Goal: Task Accomplishment & Management: Use online tool/utility

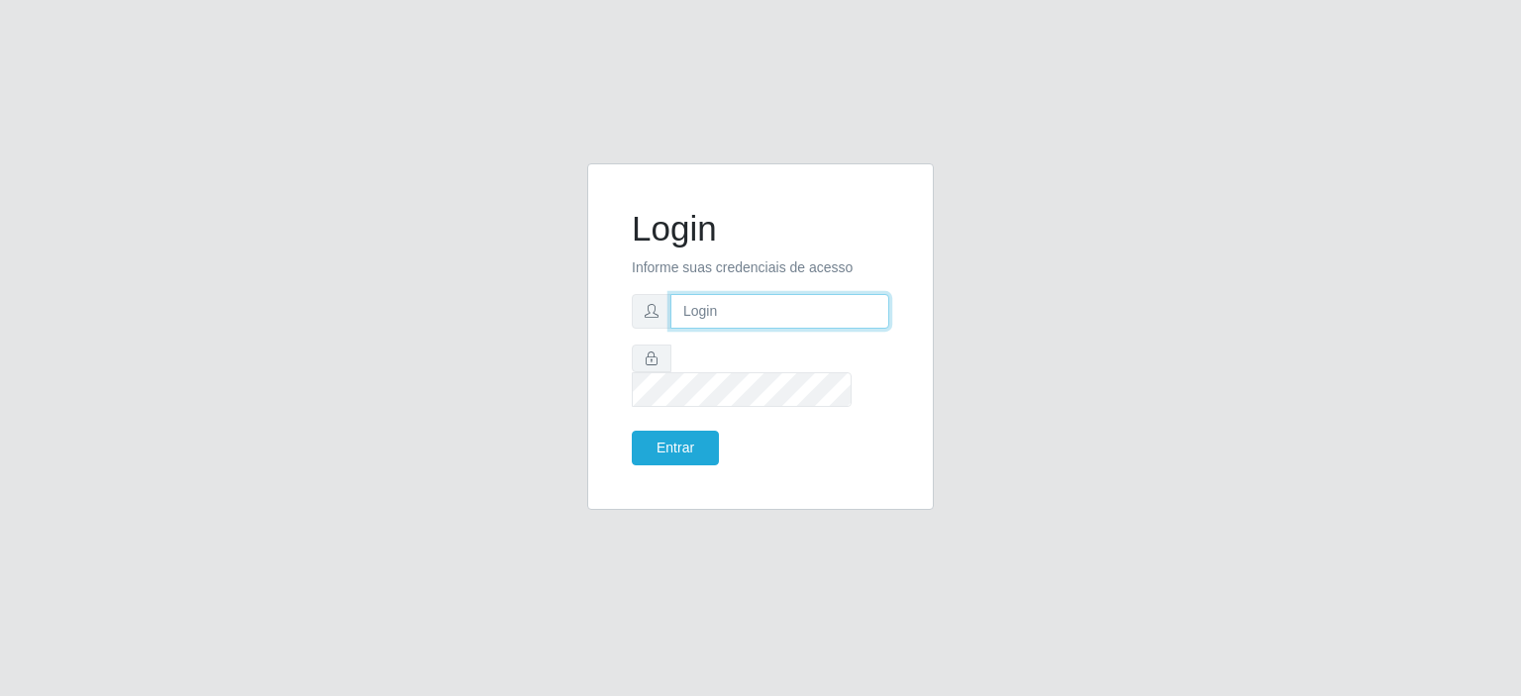
click at [808, 324] on input "text" at bounding box center [779, 311] width 219 height 35
type input "[EMAIL_ADDRESS][PERSON_NAME][DOMAIN_NAME]"
click at [632, 431] on button "Entrar" at bounding box center [675, 448] width 87 height 35
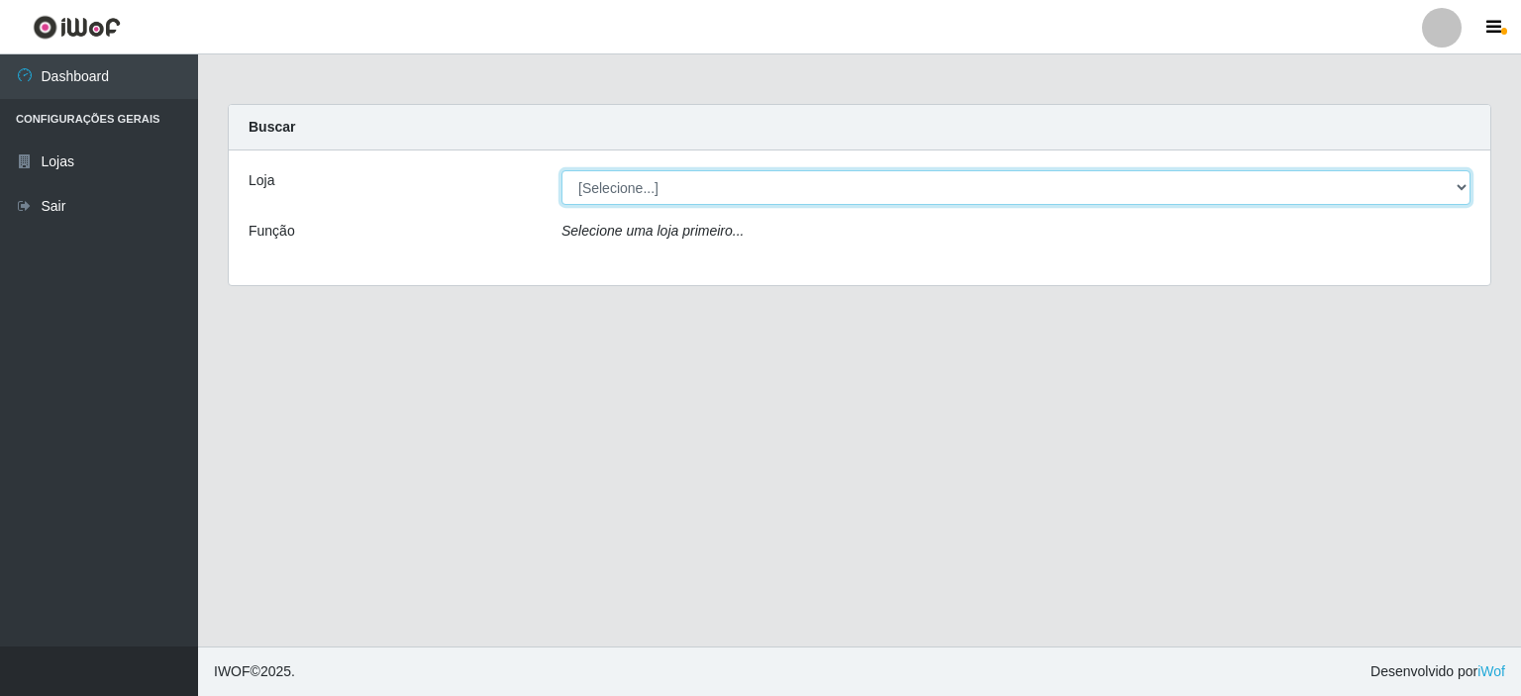
drag, startPoint x: 1460, startPoint y: 187, endPoint x: 1428, endPoint y: 196, distance: 33.9
click at [1460, 187] on select "[Selecione...] Corte Fácil - Unidade Planalto" at bounding box center [1015, 187] width 909 height 35
select select "202"
click at [561, 170] on select "[Selecione...] Corte Fácil - Unidade Planalto" at bounding box center [1015, 187] width 909 height 35
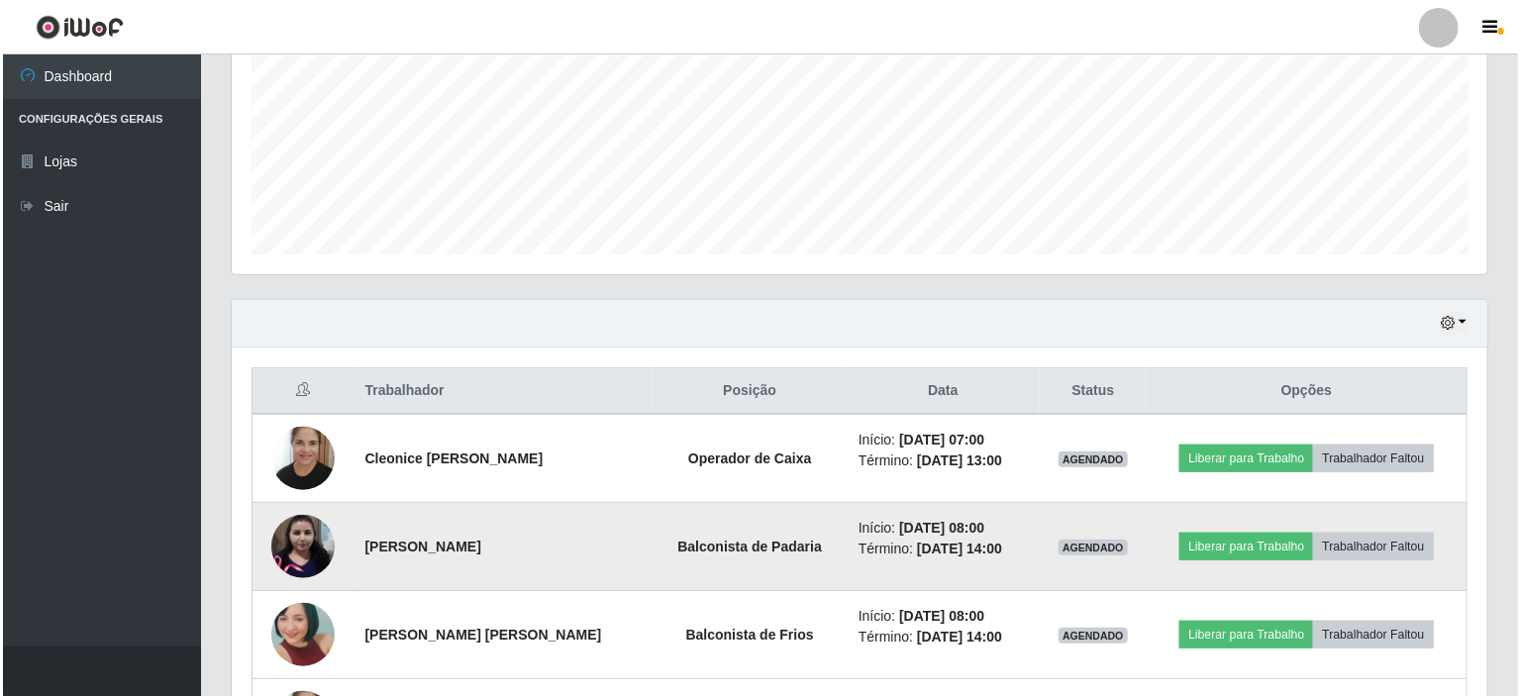
scroll to position [614, 0]
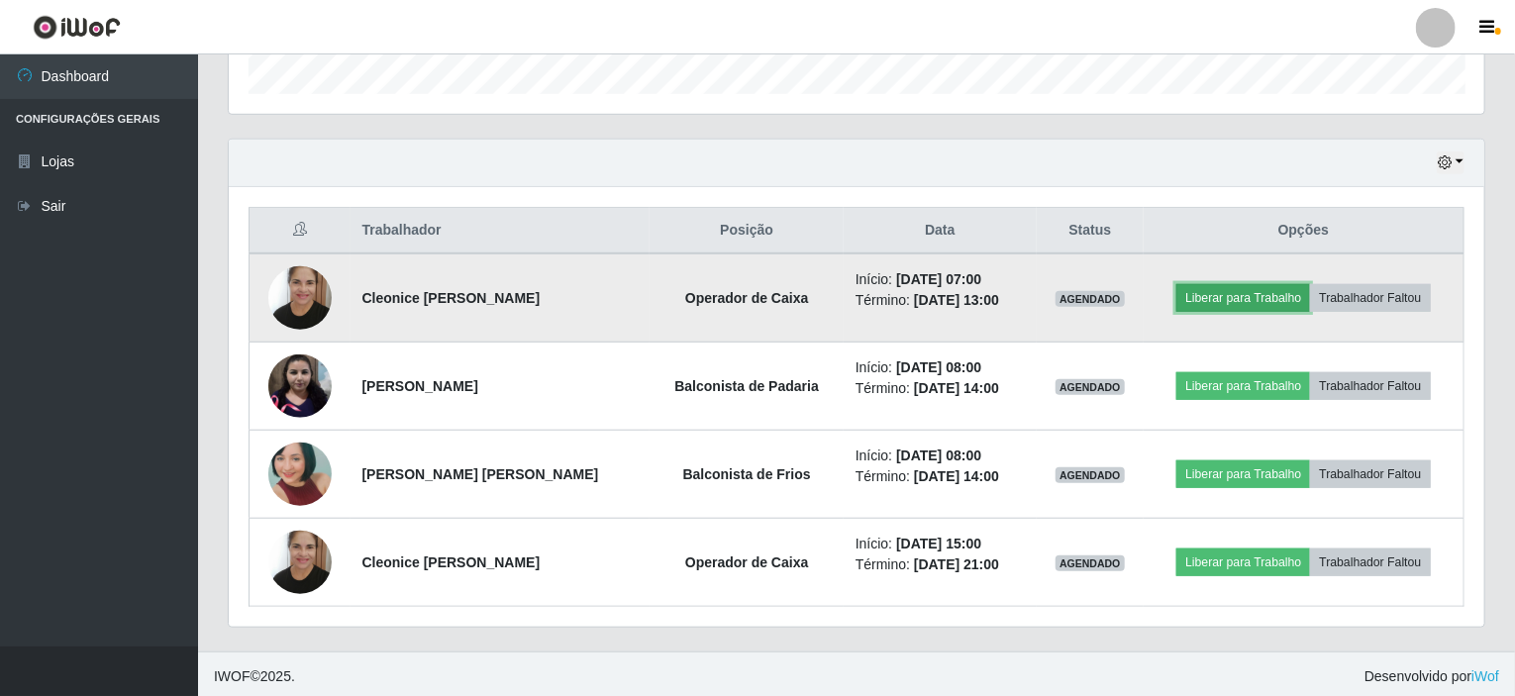
click at [1211, 293] on button "Liberar para Trabalho" at bounding box center [1243, 298] width 134 height 28
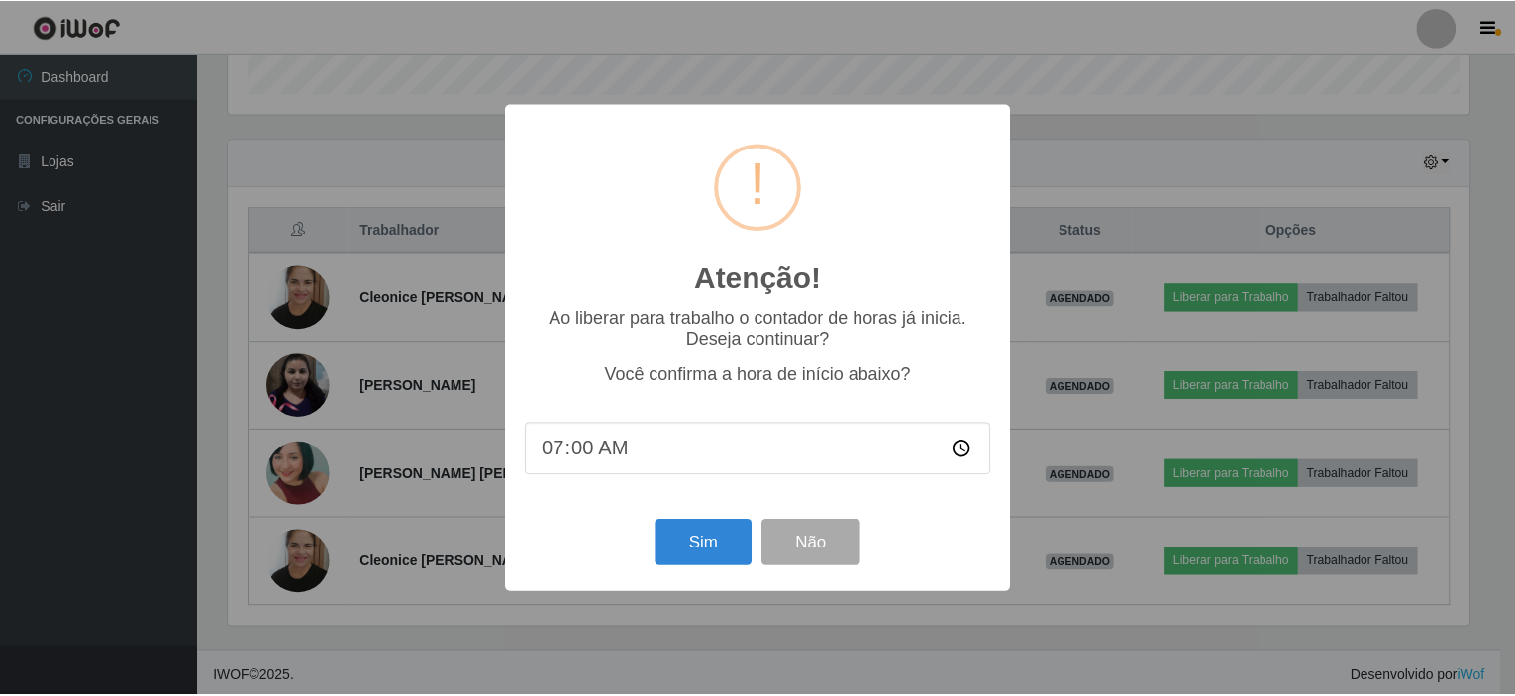
scroll to position [411, 1248]
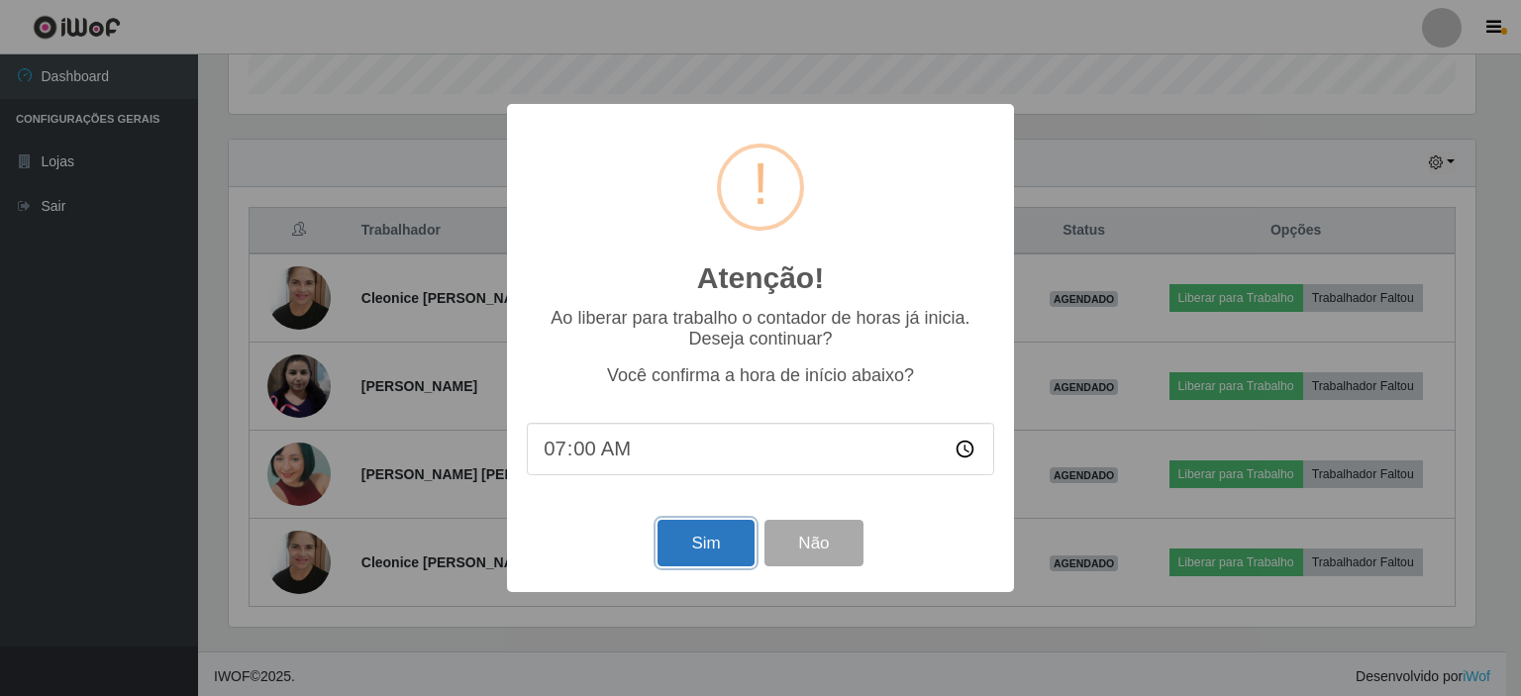
click at [683, 534] on button "Sim" at bounding box center [705, 543] width 96 height 47
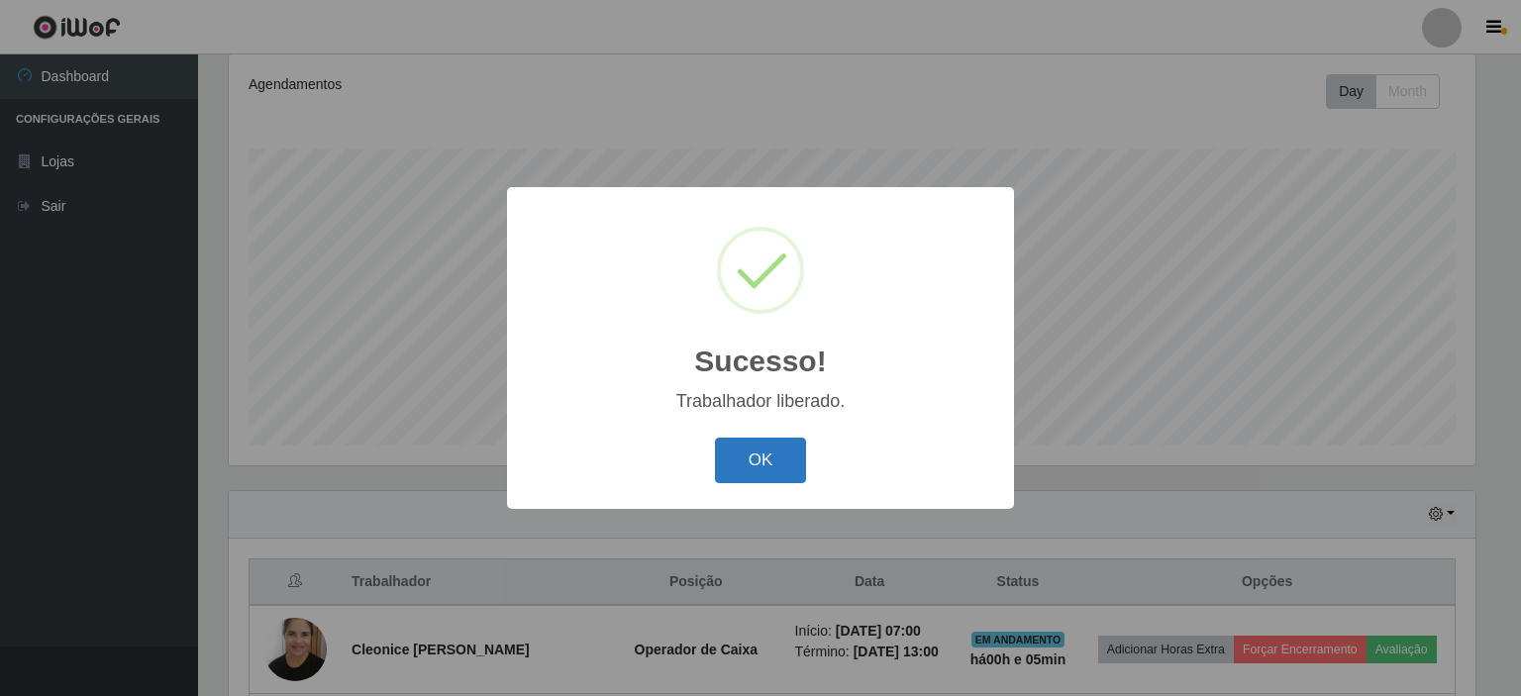
click at [758, 470] on button "OK" at bounding box center [761, 461] width 92 height 47
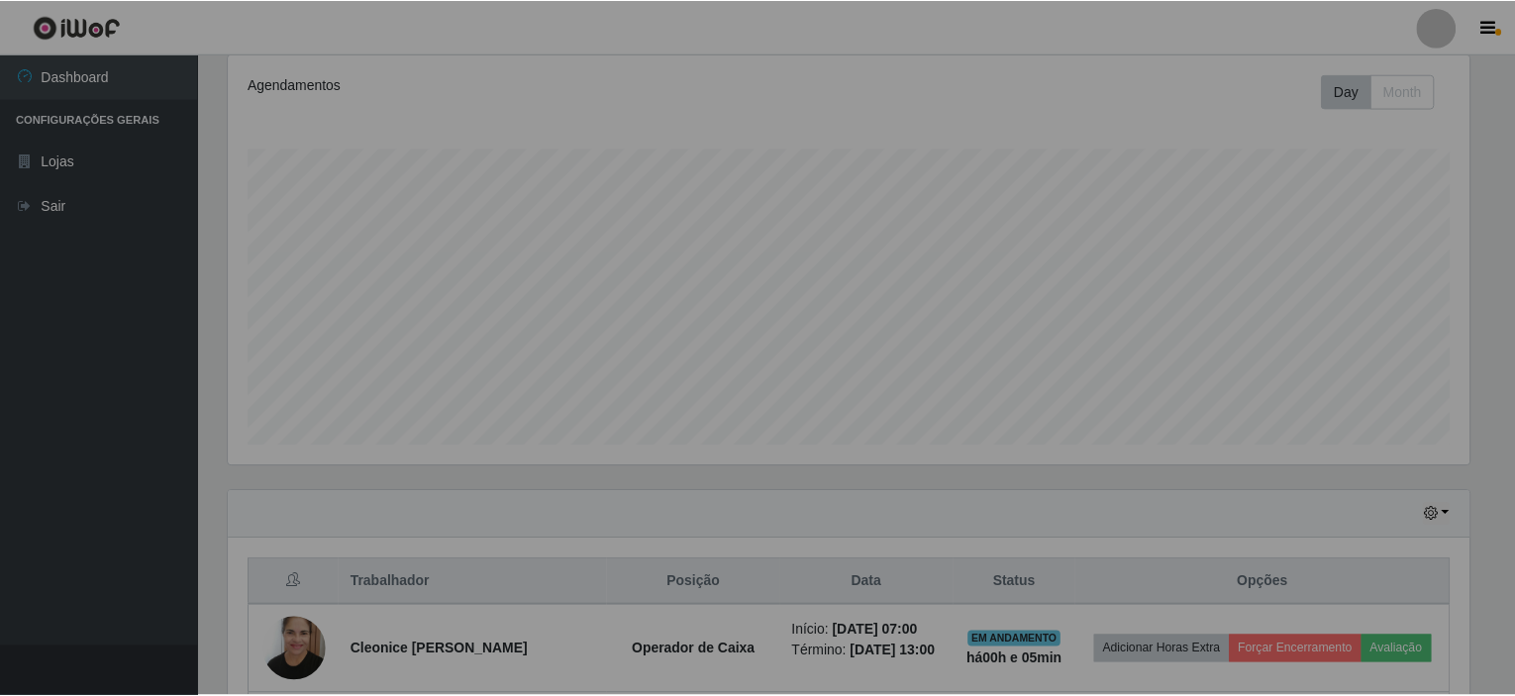
scroll to position [411, 1256]
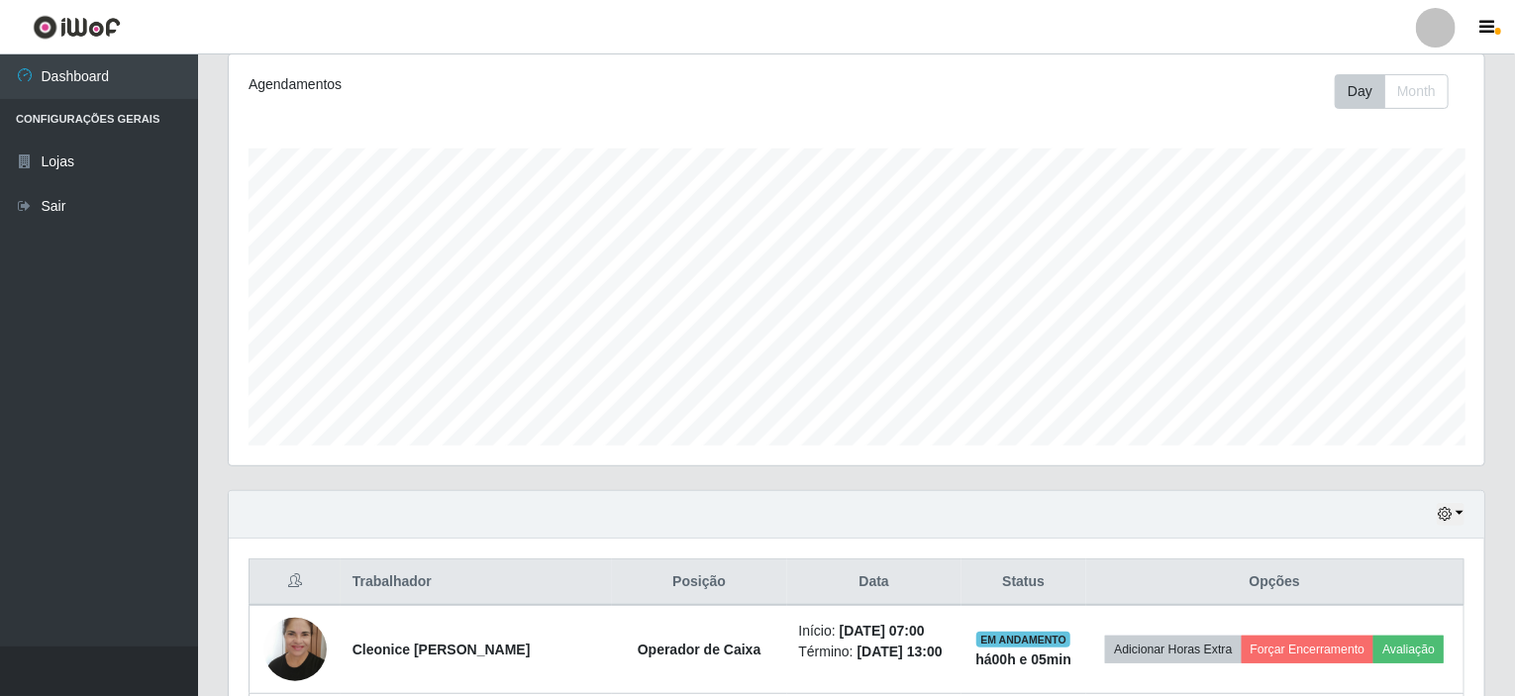
click at [1465, 505] on div "Hoje 1 dia 3 dias 1 Semana Não encerrados" at bounding box center [857, 515] width 1256 height 48
click at [1465, 511] on div "Hoje 1 dia 3 dias 1 Semana Não encerrados" at bounding box center [857, 515] width 1256 height 48
click at [1458, 508] on button "button" at bounding box center [1451, 514] width 28 height 23
click at [1346, 439] on button "1 Semana" at bounding box center [1385, 442] width 156 height 42
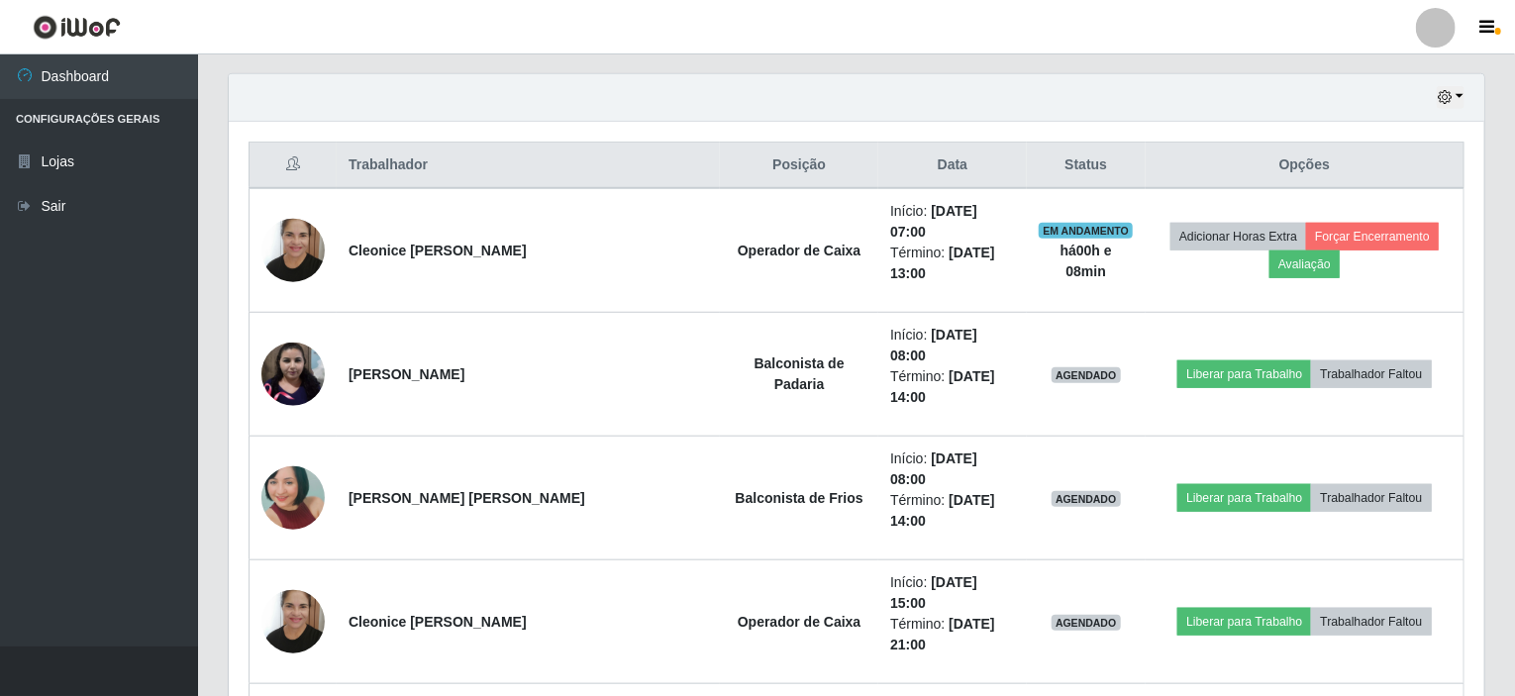
scroll to position [559, 0]
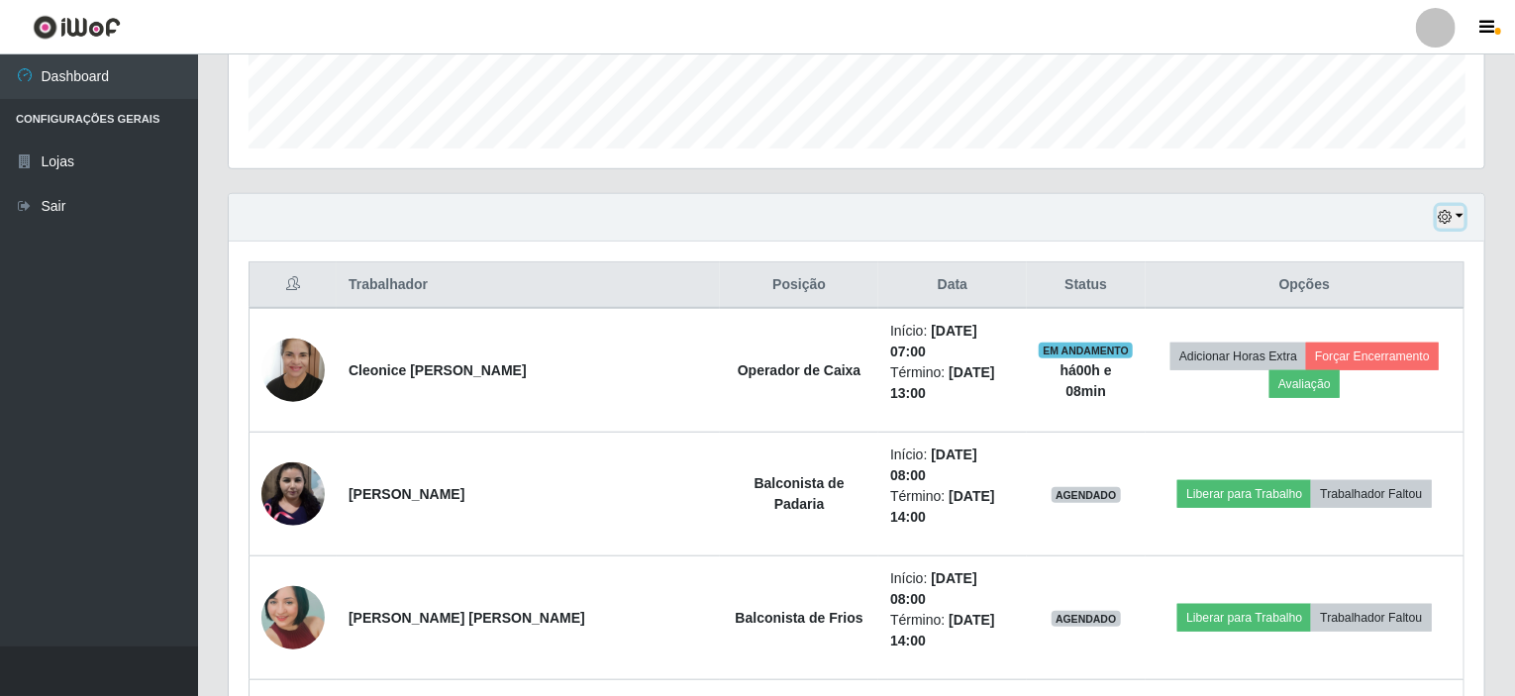
click at [1459, 211] on button "button" at bounding box center [1451, 217] width 28 height 23
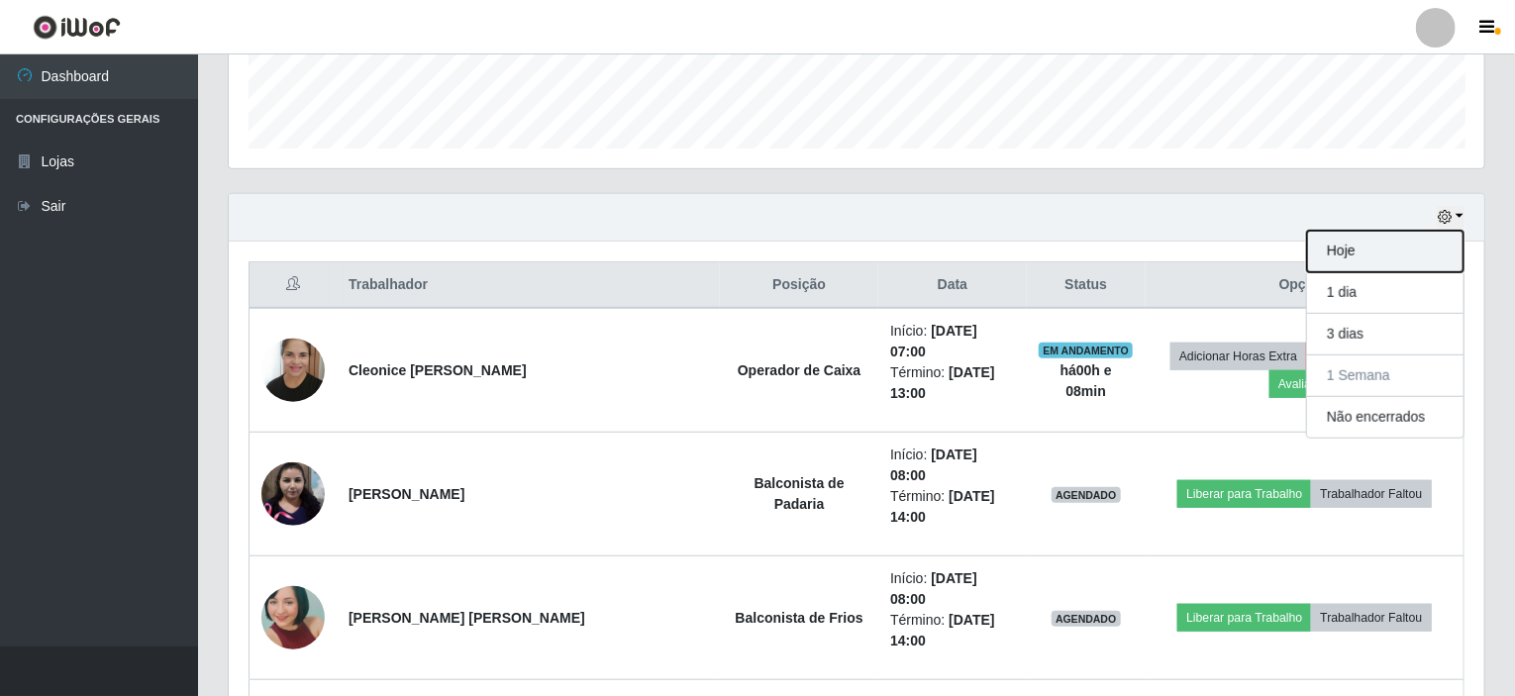
click at [1351, 253] on button "Hoje" at bounding box center [1385, 252] width 156 height 42
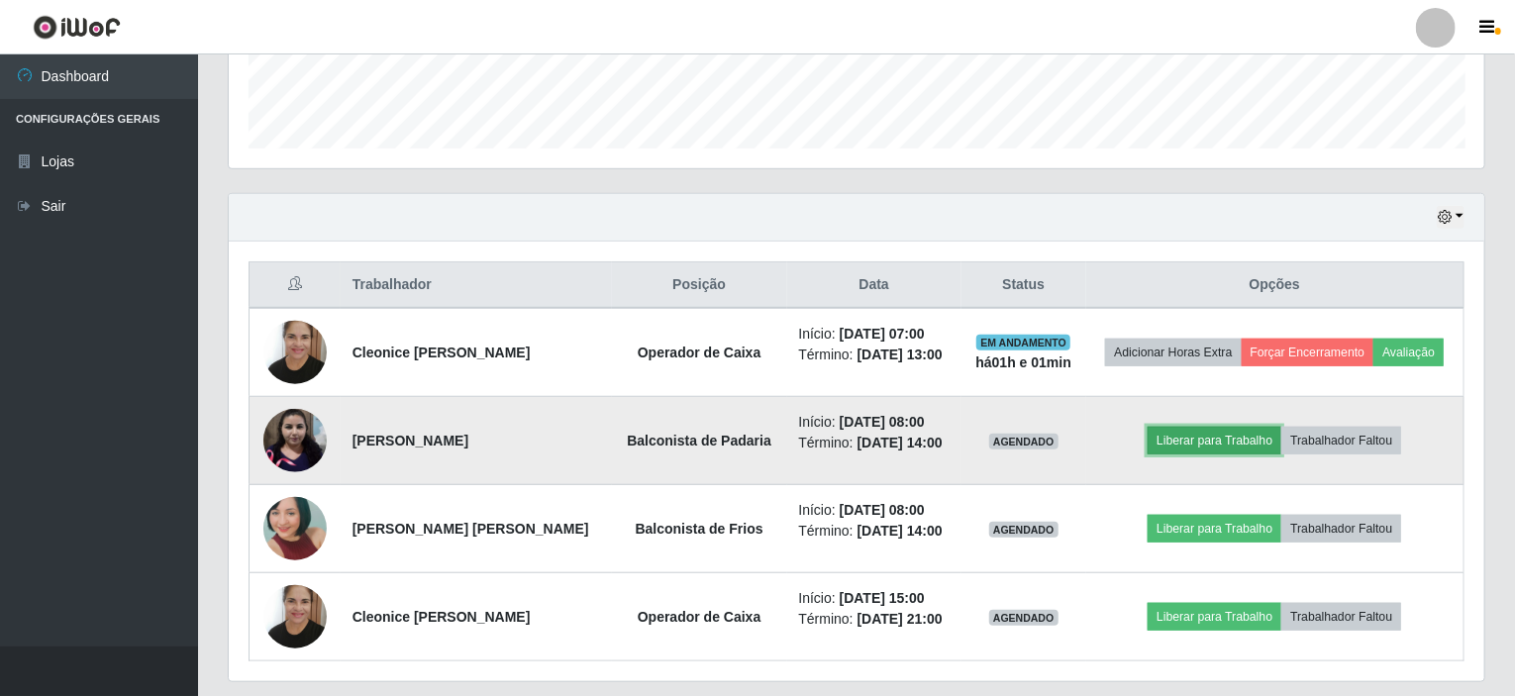
click at [1182, 435] on button "Liberar para Trabalho" at bounding box center [1215, 441] width 134 height 28
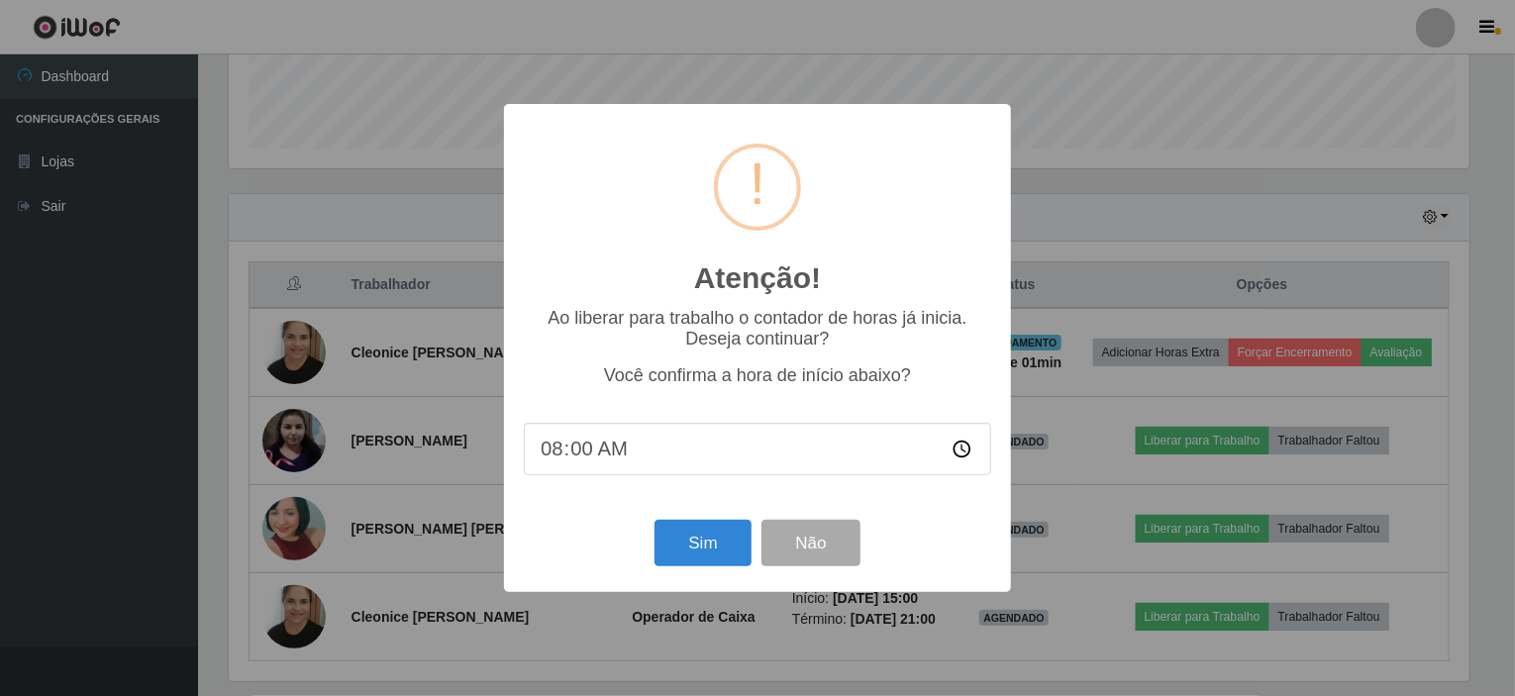
scroll to position [411, 1248]
click at [696, 542] on button "Sim" at bounding box center [705, 543] width 96 height 47
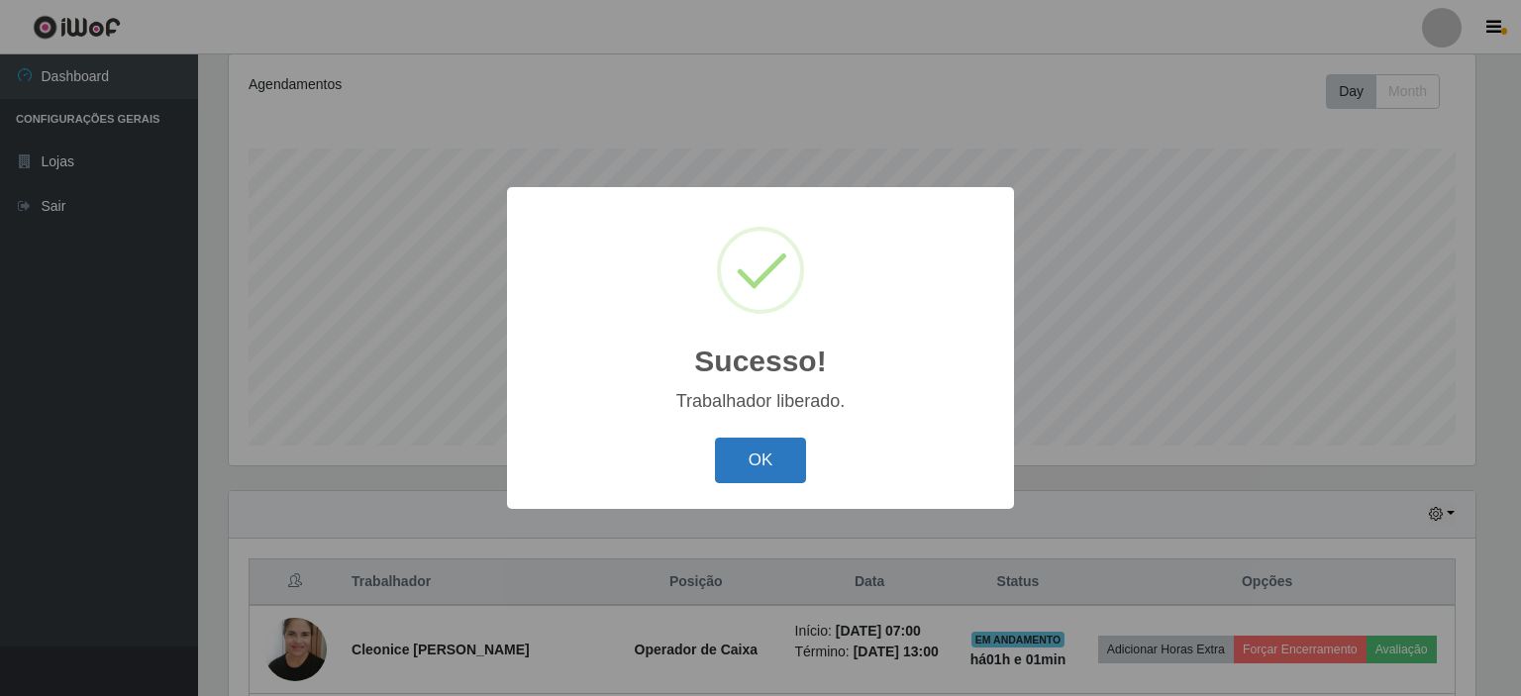
click at [759, 466] on button "OK" at bounding box center [761, 461] width 92 height 47
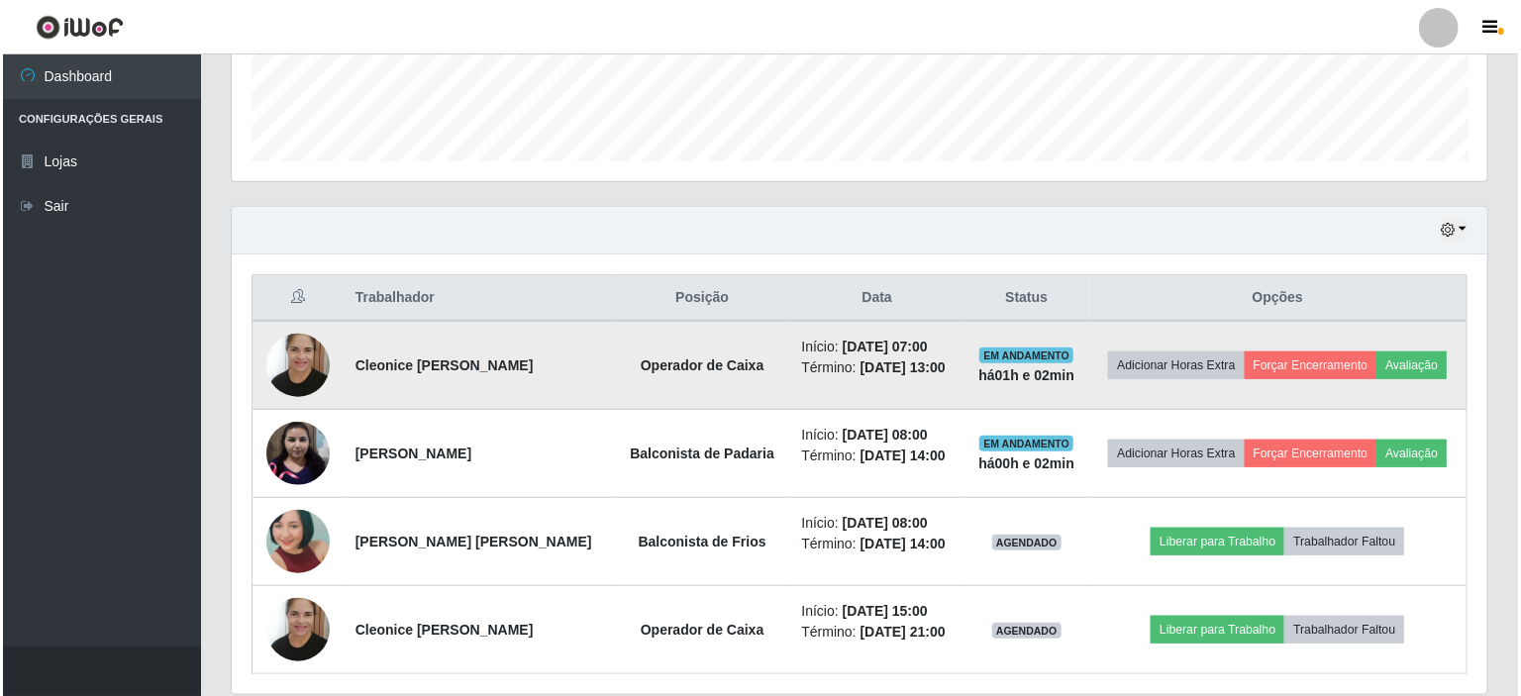
scroll to position [614, 0]
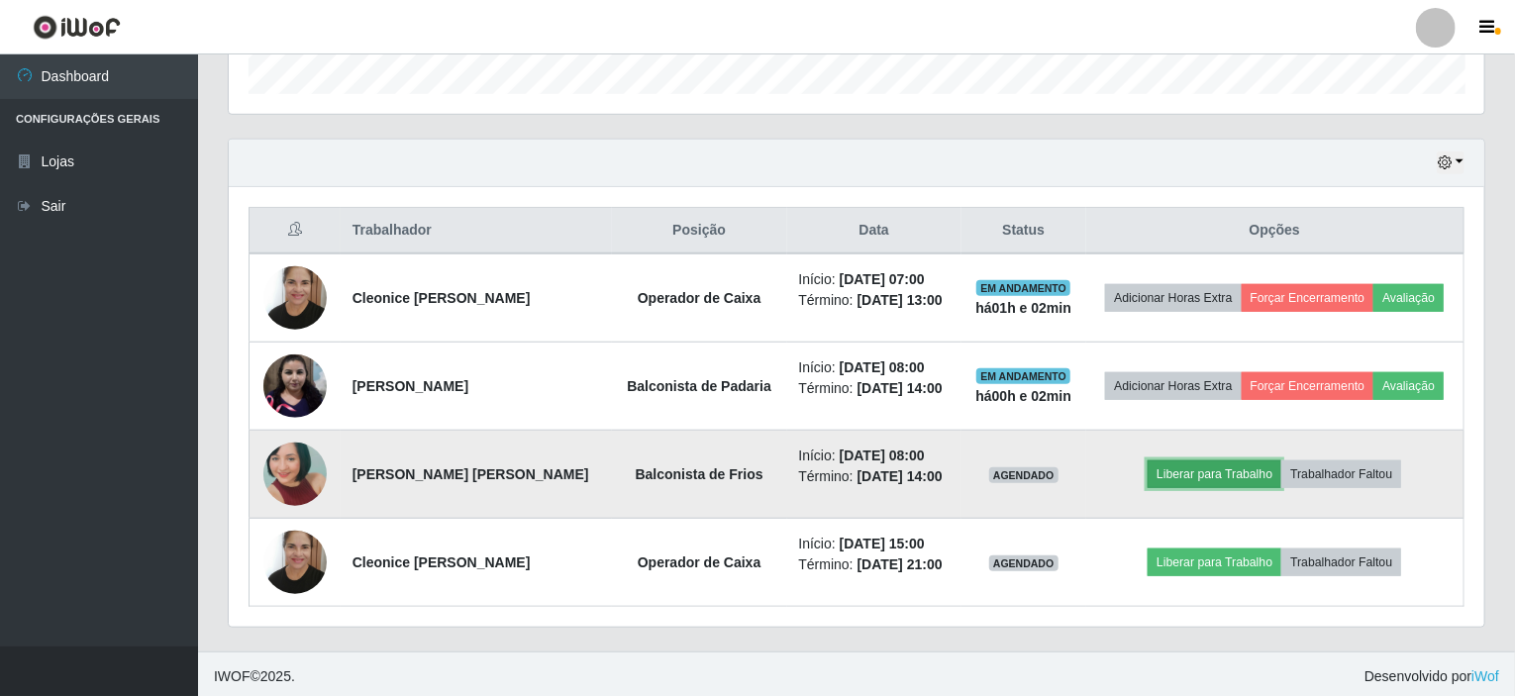
click at [1173, 466] on button "Liberar para Trabalho" at bounding box center [1215, 474] width 134 height 28
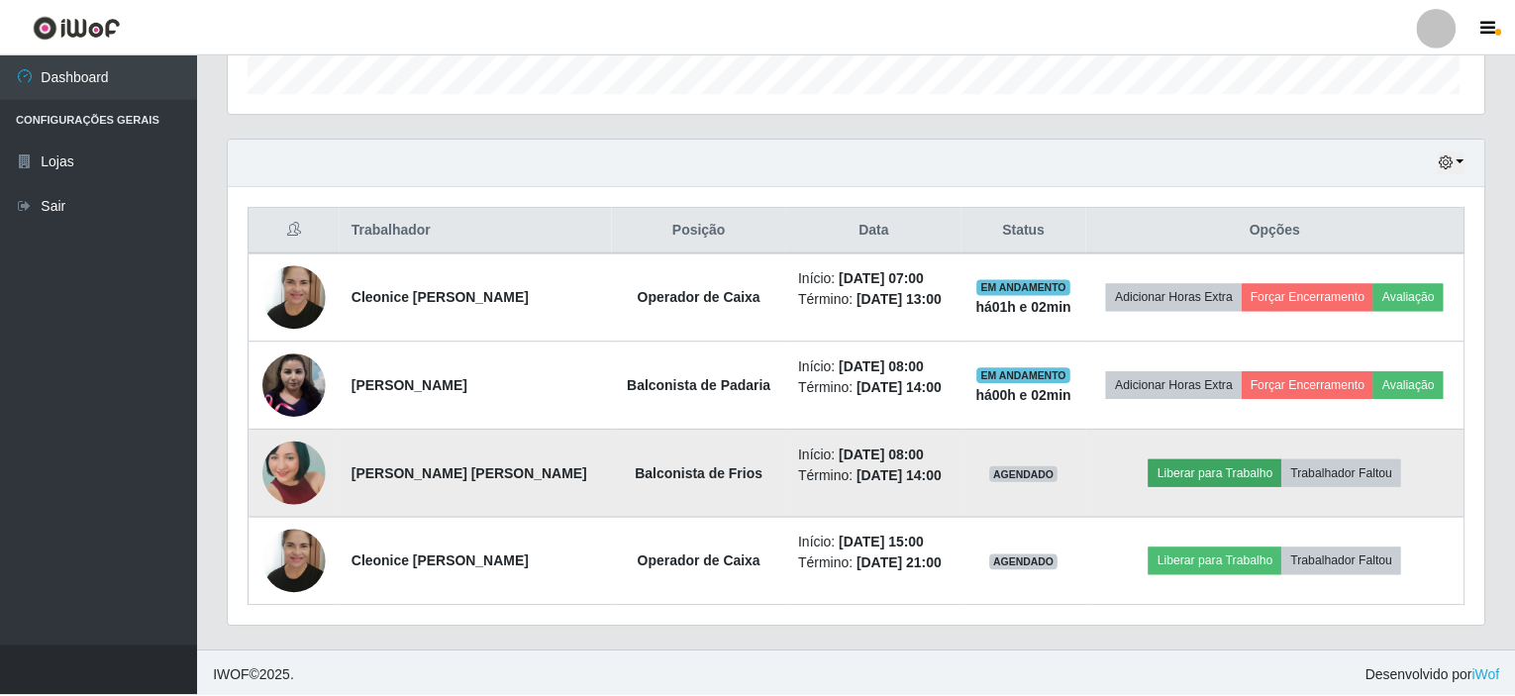
scroll to position [411, 1248]
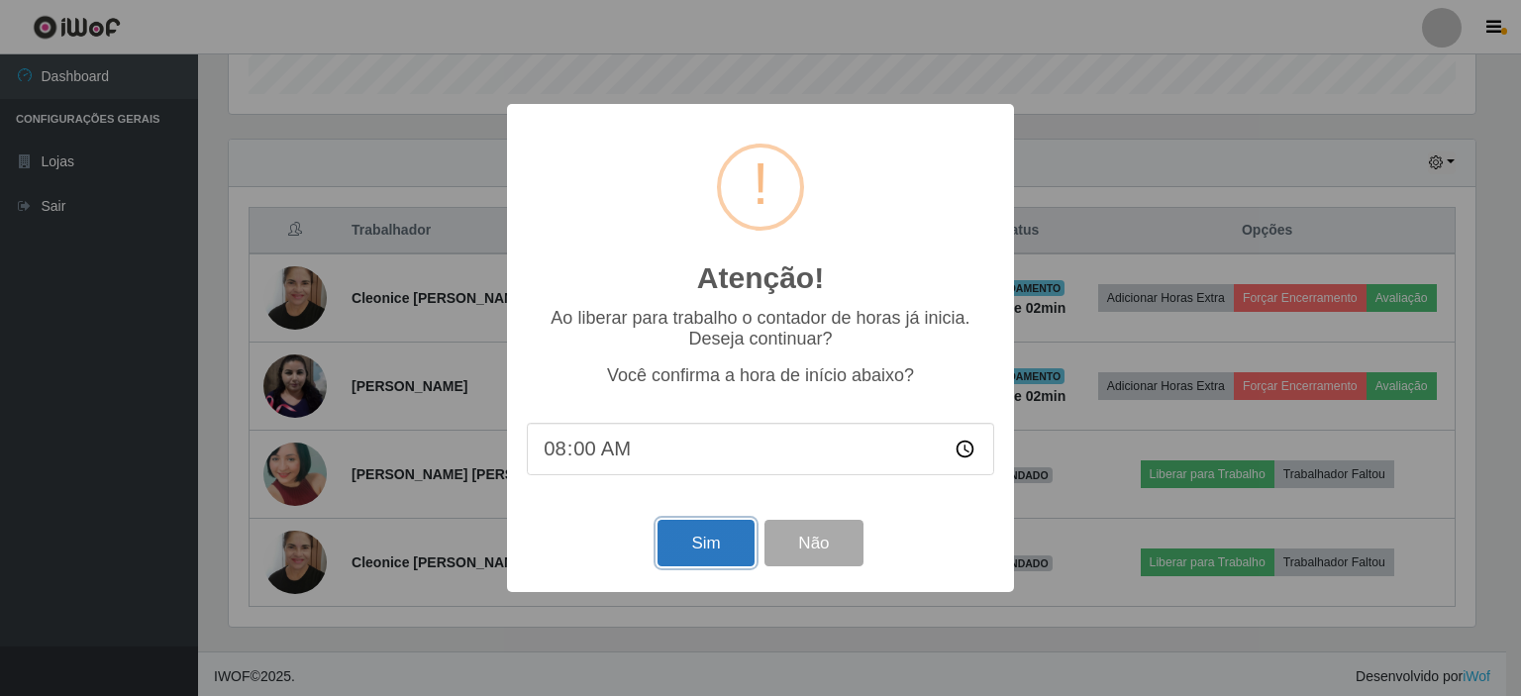
click at [673, 528] on button "Sim" at bounding box center [705, 543] width 96 height 47
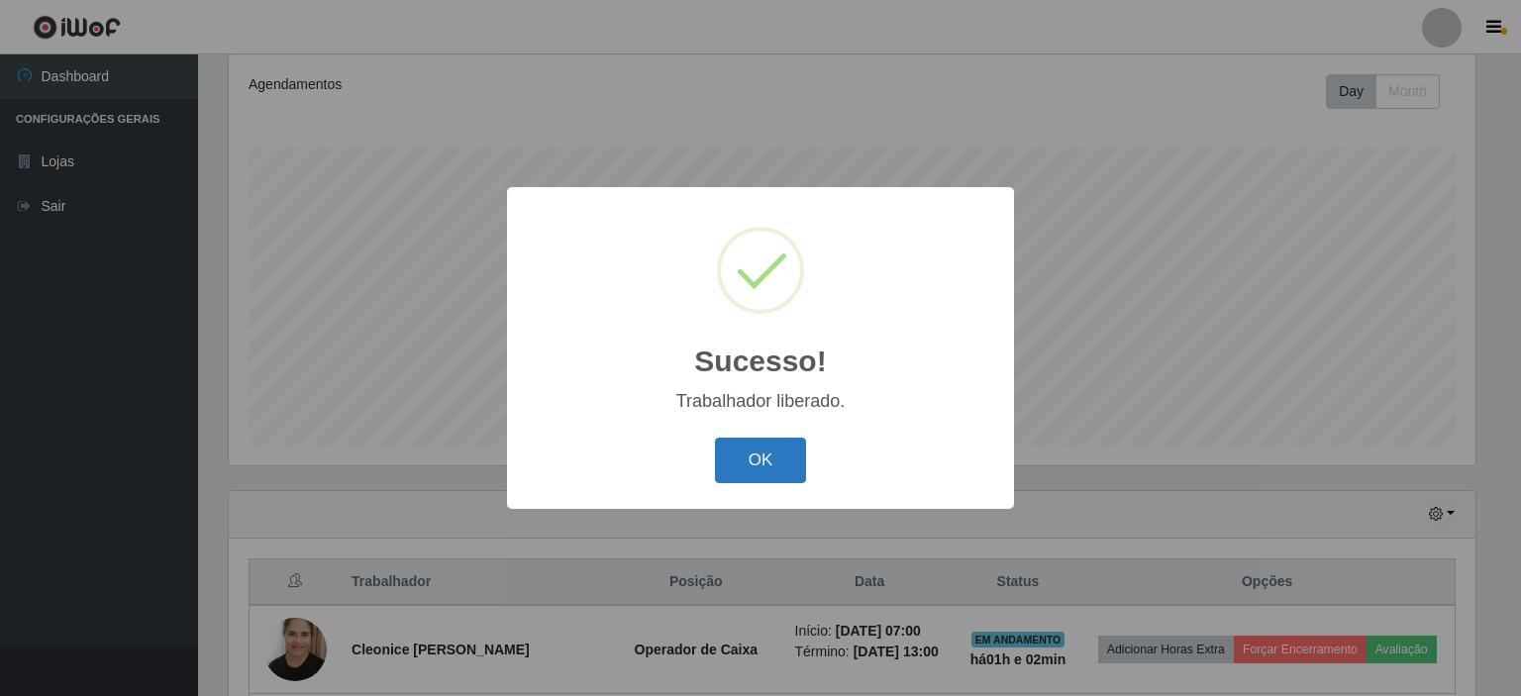
click at [727, 466] on button "OK" at bounding box center [761, 461] width 92 height 47
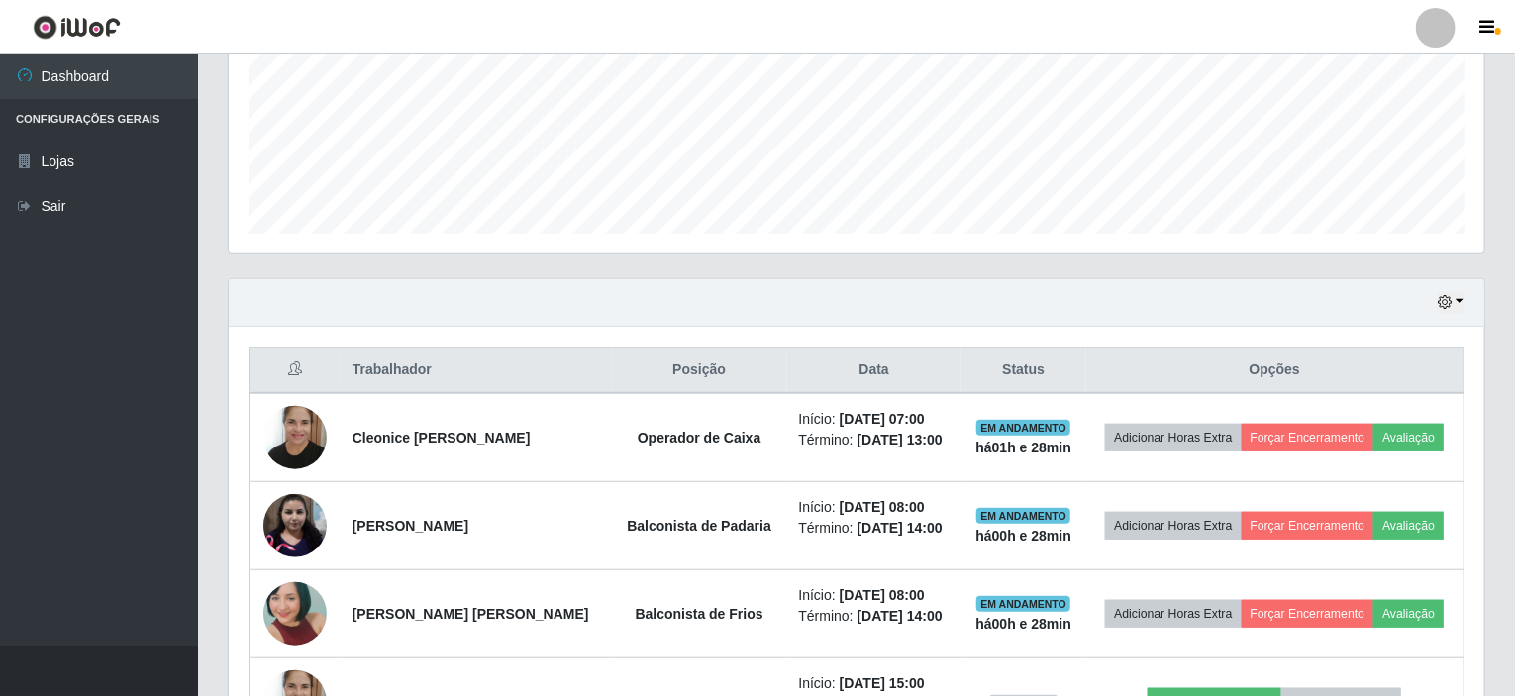
scroll to position [559, 0]
